Goal: Transaction & Acquisition: Purchase product/service

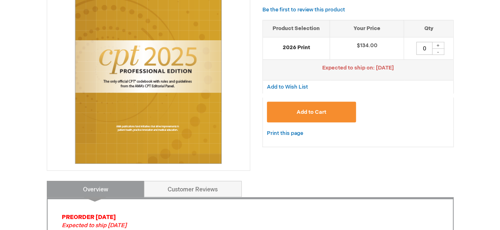
scroll to position [163, 0]
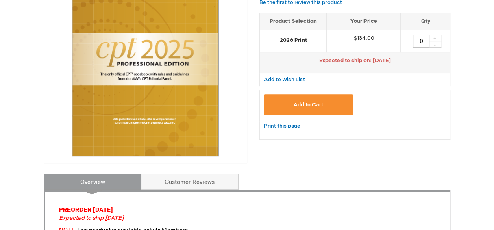
click at [305, 103] on span "Add to Cart" at bounding box center [309, 105] width 30 height 7
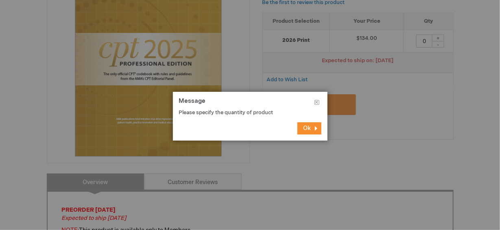
click at [311, 127] on button "Ok" at bounding box center [309, 128] width 24 height 12
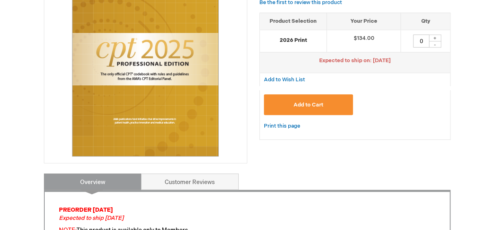
click at [434, 35] on div "+" at bounding box center [435, 38] width 12 height 7
type input "1"
click at [306, 102] on span "Add to Cart" at bounding box center [309, 105] width 30 height 7
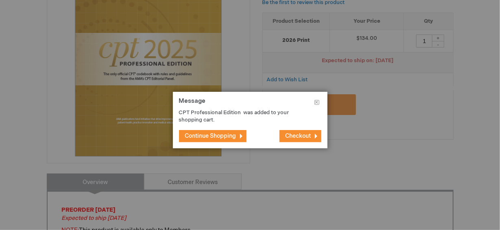
click at [300, 133] on span "Checkout" at bounding box center [298, 136] width 26 height 7
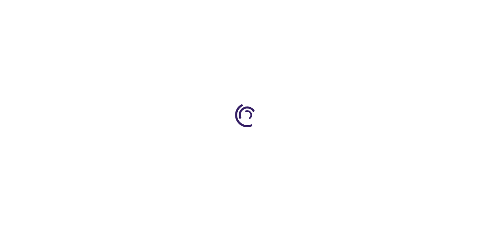
select select "US"
select select "47"
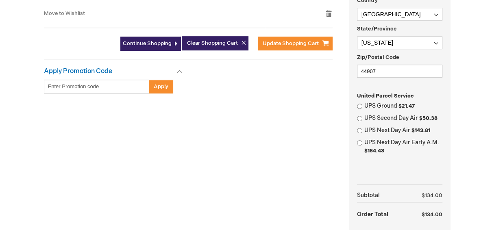
scroll to position [203, 0]
